Goal: Information Seeking & Learning: Learn about a topic

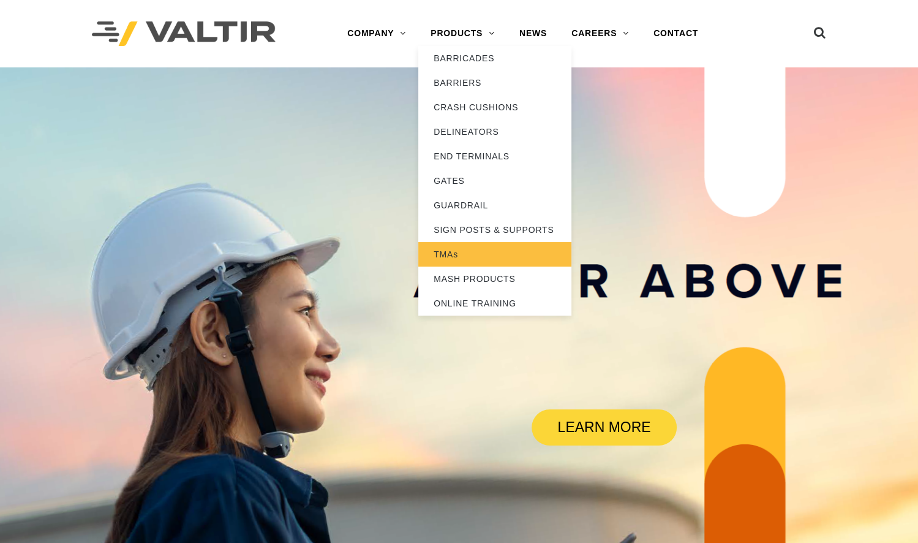
click at [466, 255] on link "TMAs" at bounding box center [494, 254] width 153 height 25
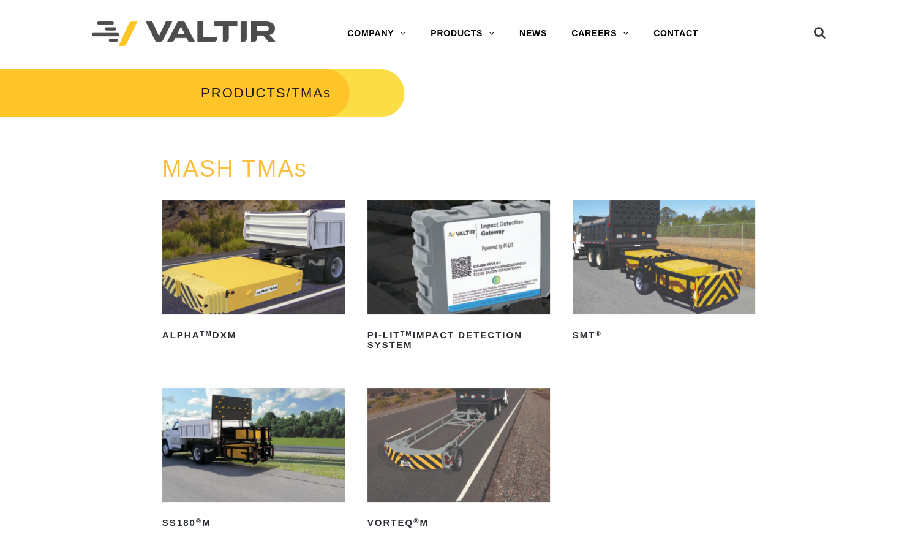
click at [475, 453] on img at bounding box center [459, 445] width 183 height 114
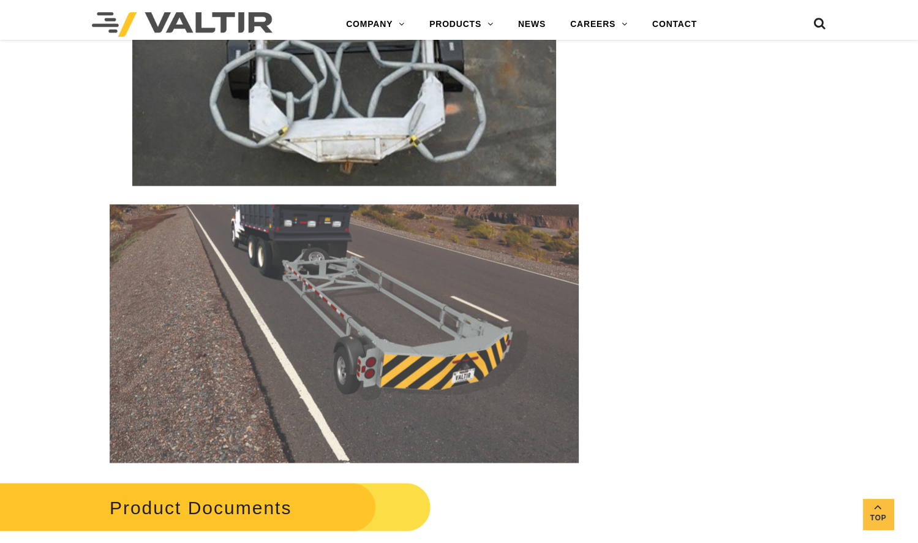
scroll to position [1896, 0]
